Goal: Task Accomplishment & Management: Manage account settings

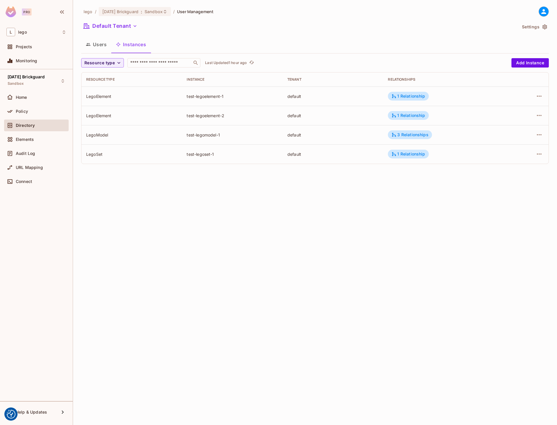
click at [236, 113] on div "test-legoelement-2" at bounding box center [232, 116] width 91 height 6
click at [540, 96] on icon "button" at bounding box center [539, 96] width 7 height 7
click at [506, 125] on div "Edit Attributes" at bounding box center [496, 122] width 29 height 6
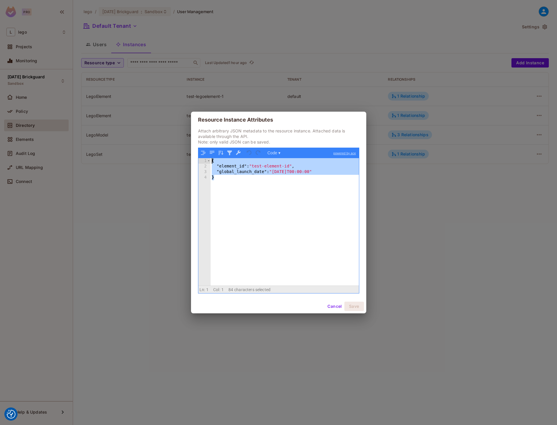
drag, startPoint x: 271, startPoint y: 204, endPoint x: 191, endPoint y: 145, distance: 99.1
click at [191, 145] on div "Attach arbitrary JSON metadata to the resource instance. Attached data is avail…" at bounding box center [278, 213] width 175 height 171
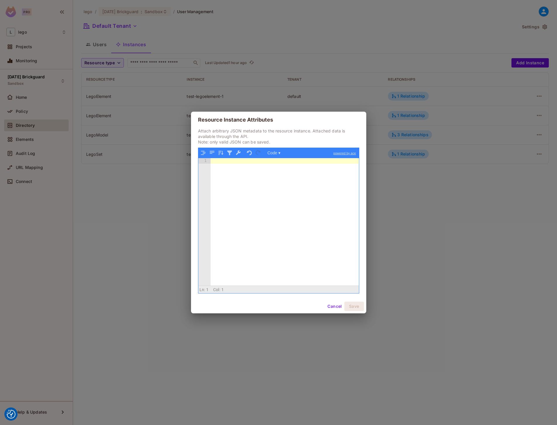
click at [330, 306] on button "Cancel" at bounding box center [334, 305] width 19 height 9
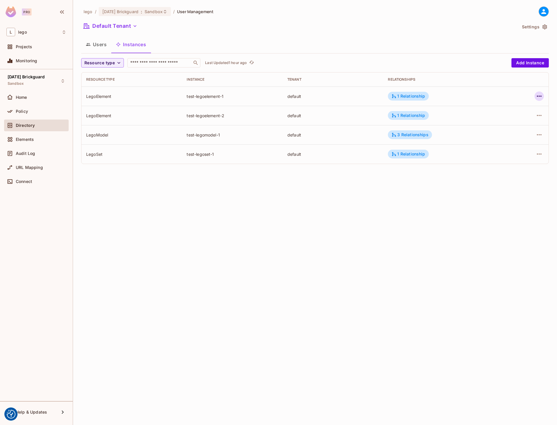
click at [535, 94] on button "button" at bounding box center [538, 95] width 9 height 9
click at [482, 121] on div "Edit Attributes" at bounding box center [496, 122] width 29 height 6
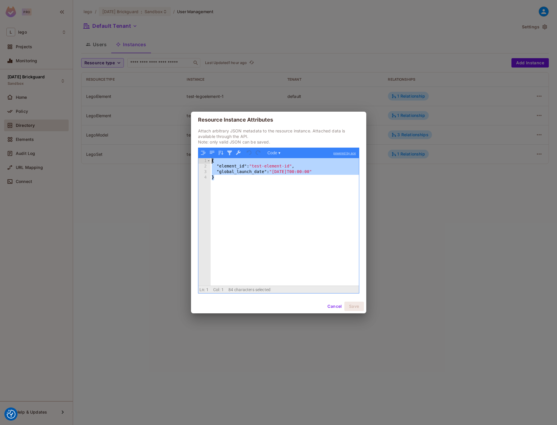
drag, startPoint x: 321, startPoint y: 255, endPoint x: 205, endPoint y: 141, distance: 162.7
click at [205, 141] on div "Attach arbitrary JSON metadata to the resource instance. Attached data is avail…" at bounding box center [278, 210] width 161 height 165
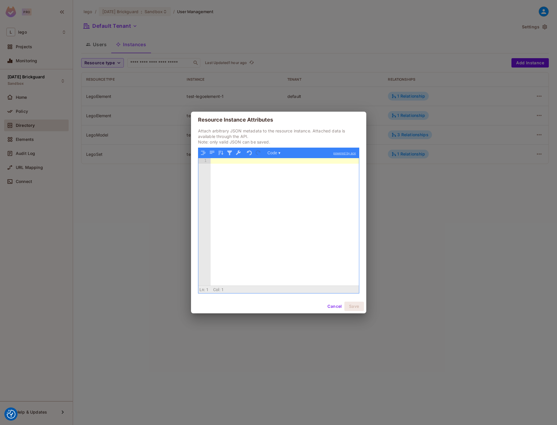
click at [339, 263] on div at bounding box center [285, 227] width 148 height 138
click at [312, 235] on div at bounding box center [285, 227] width 148 height 138
drag, startPoint x: 274, startPoint y: 172, endPoint x: 322, endPoint y: 173, distance: 47.3
click at [322, 173] on div "{ "element_id" : "test-element-id" , "global_launch_date" : "[DATE]T00:00:00" }" at bounding box center [285, 227] width 148 height 138
click at [356, 305] on button "Save" at bounding box center [354, 305] width 20 height 9
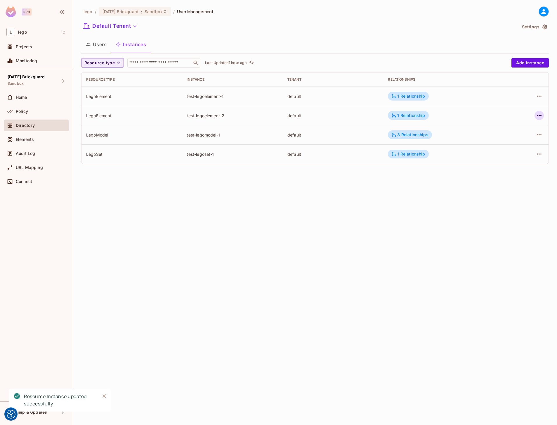
click at [538, 112] on icon "button" at bounding box center [539, 115] width 7 height 7
click at [495, 138] on span "Edit Attributes" at bounding box center [496, 141] width 32 height 9
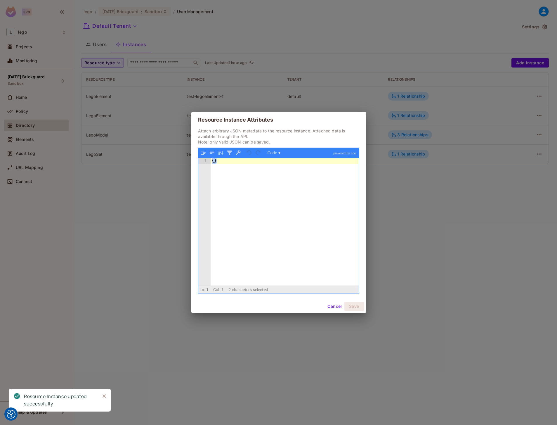
drag, startPoint x: 318, startPoint y: 187, endPoint x: 197, endPoint y: 158, distance: 124.2
click at [197, 158] on div "Attach arbitrary JSON metadata to the resource instance. Attached data is avail…" at bounding box center [278, 213] width 175 height 171
paste textarea
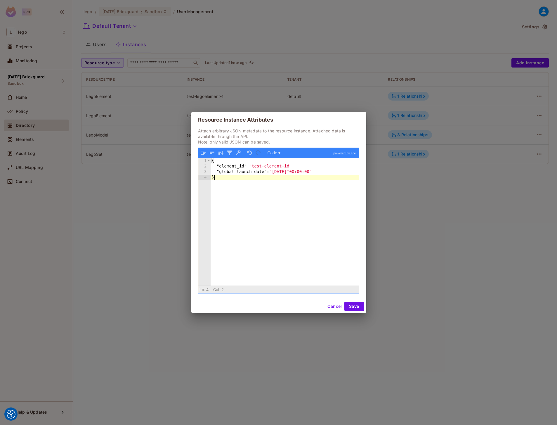
click at [283, 171] on div "{ "element_id" : "test-element-id" , "global_launch_date" : "[DATE]T00:00:00" }" at bounding box center [285, 227] width 148 height 138
click at [282, 171] on div "{ "element_id" : "test-element-id" , "global_launch_date" : "[DATE]T00:00:00" }" at bounding box center [285, 227] width 148 height 138
click at [355, 304] on button "Save" at bounding box center [354, 305] width 20 height 9
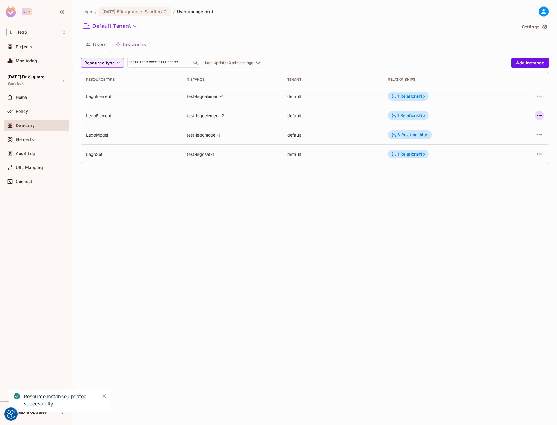
click at [536, 114] on icon "button" at bounding box center [539, 115] width 7 height 7
click at [492, 138] on span "Edit Attributes" at bounding box center [496, 141] width 32 height 9
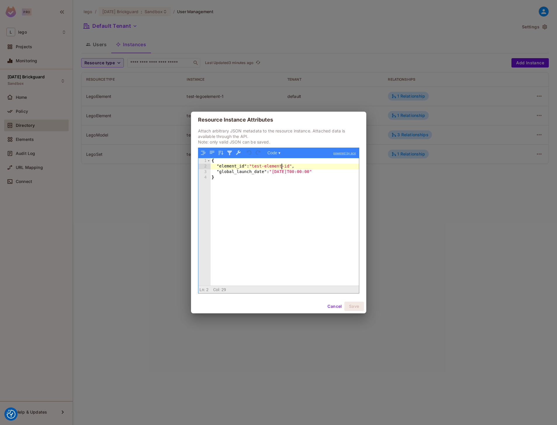
click at [282, 169] on div "{ "element_id" : "test-element-id" , "global_launch_date" : "[DATE]T00:00:00" }" at bounding box center [285, 227] width 148 height 138
click at [350, 307] on button "Save" at bounding box center [354, 305] width 20 height 9
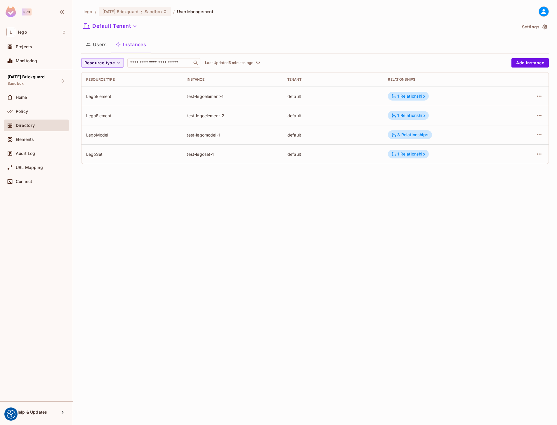
click at [551, 101] on div "lego / [DATE] Brickguard : Sandbox / User Management Default Tenant Settings Us…" at bounding box center [315, 212] width 484 height 425
click at [541, 97] on icon "button" at bounding box center [539, 96] width 7 height 7
click at [505, 123] on div "Edit Attributes" at bounding box center [496, 122] width 29 height 6
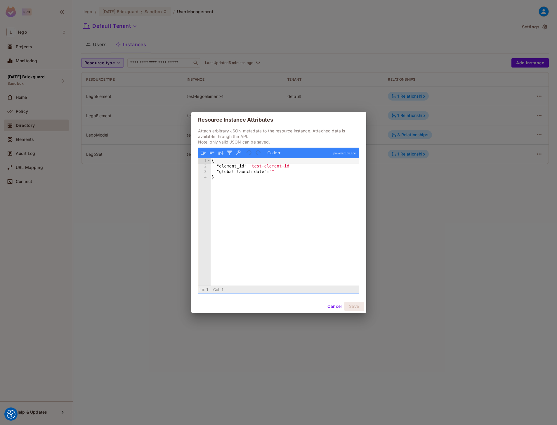
click at [284, 171] on div "{ "element_id" : "test-element-id" , "global_launch_date" : "" }" at bounding box center [285, 227] width 148 height 138
click at [323, 253] on div "{ "element_id" : "test-element-id" , }" at bounding box center [285, 227] width 148 height 138
click at [353, 288] on span at bounding box center [355, 289] width 7 height 7
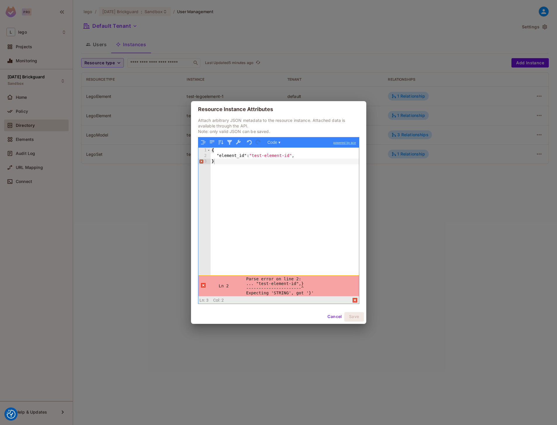
click at [336, 224] on div "{ "element_id" : "test-element-id" , }" at bounding box center [285, 216] width 148 height 138
click at [310, 155] on div "{ "element_id" : "test-element-id" , }" at bounding box center [285, 216] width 148 height 138
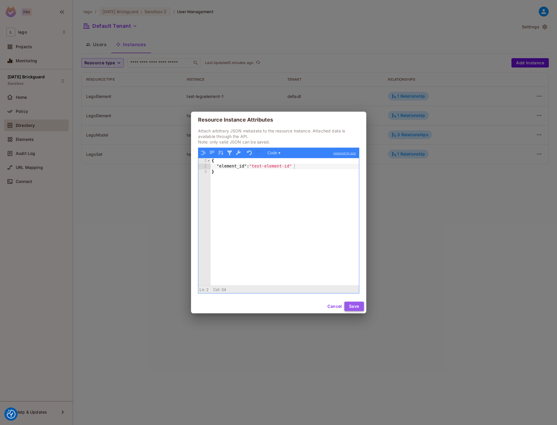
click at [351, 305] on button "Save" at bounding box center [354, 305] width 20 height 9
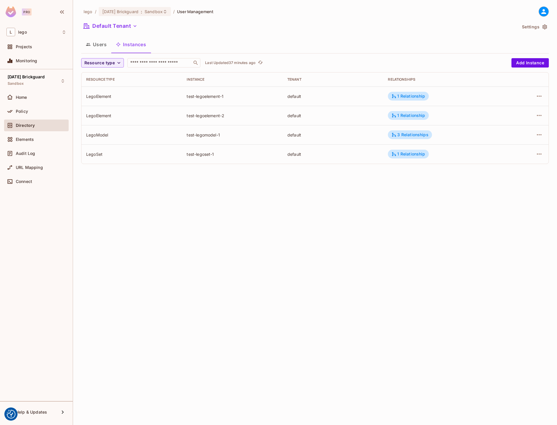
click at [544, 11] on icon at bounding box center [543, 11] width 7 height 7
click at [505, 49] on div "Copy Environment Key" at bounding box center [511, 46] width 54 height 12
click at [425, 243] on div at bounding box center [278, 212] width 557 height 425
click at [123, 27] on button "Default Tenant" at bounding box center [110, 25] width 58 height 9
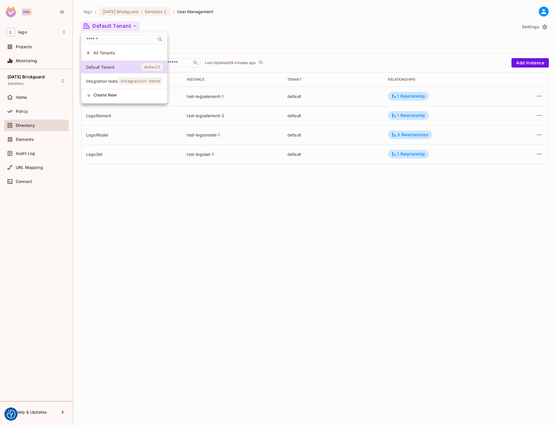
click at [113, 77] on li "Integration tests integration-tests" at bounding box center [124, 81] width 86 height 13
